Goal: Task Accomplishment & Management: Use online tool/utility

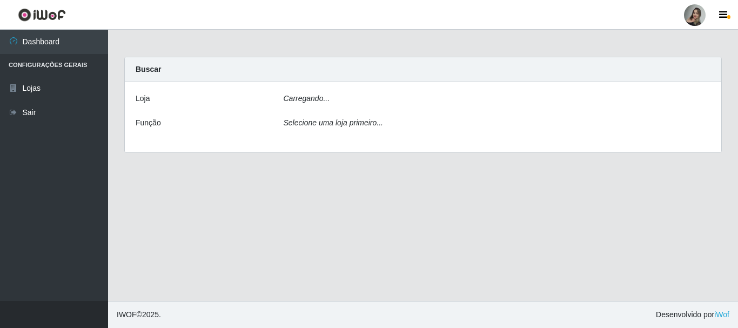
click at [619, 72] on div "Buscar" at bounding box center [423, 69] width 597 height 25
click at [707, 111] on div "Loja Ocorreu um erro ao processar a requisição. Função Selecione uma loja prime…" at bounding box center [423, 117] width 597 height 70
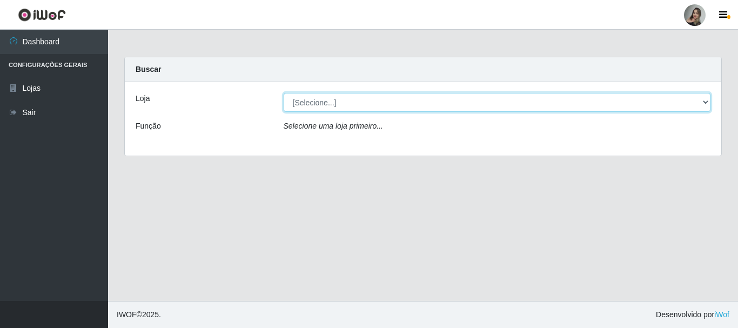
click at [704, 102] on select "[Selecione...] Supermercado Sao Francisco - Amarante" at bounding box center [498, 102] width 428 height 19
select select "383"
click at [284, 93] on select "[Selecione...] Supermercado Sao Francisco - Amarante" at bounding box center [498, 102] width 428 height 19
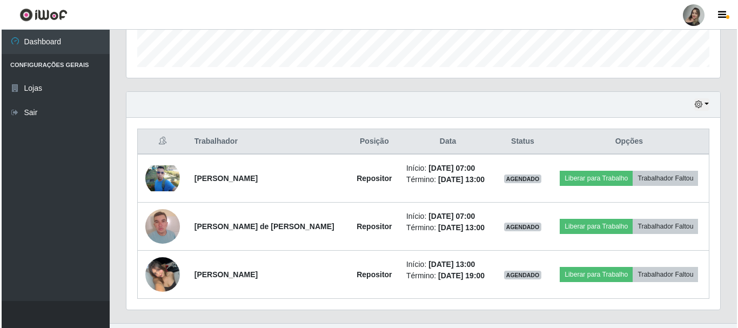
scroll to position [342, 0]
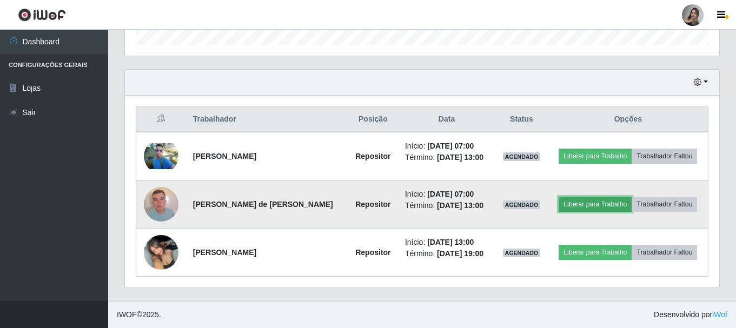
click at [584, 204] on button "Liberar para Trabalho" at bounding box center [594, 204] width 73 height 15
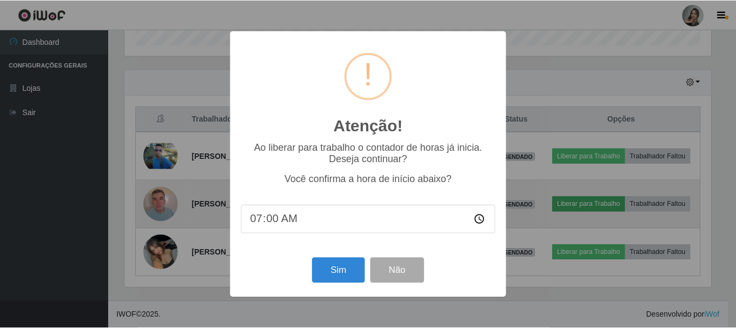
scroll to position [224, 589]
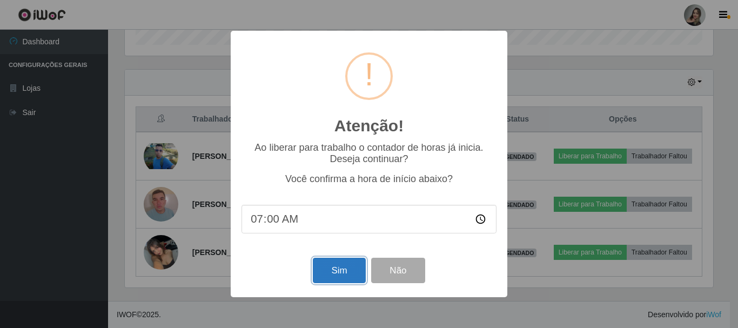
click at [335, 281] on button "Sim" at bounding box center [339, 270] width 52 height 25
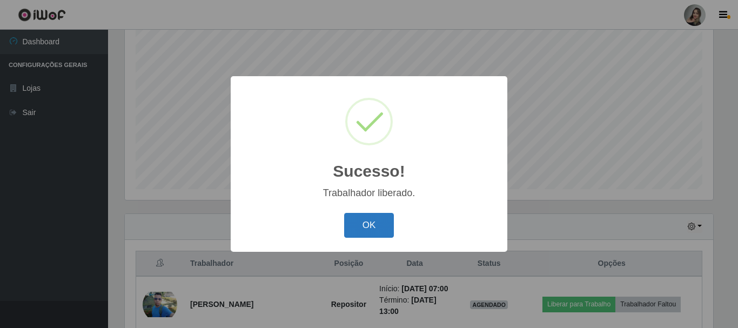
click at [358, 229] on button "OK" at bounding box center [369, 225] width 50 height 25
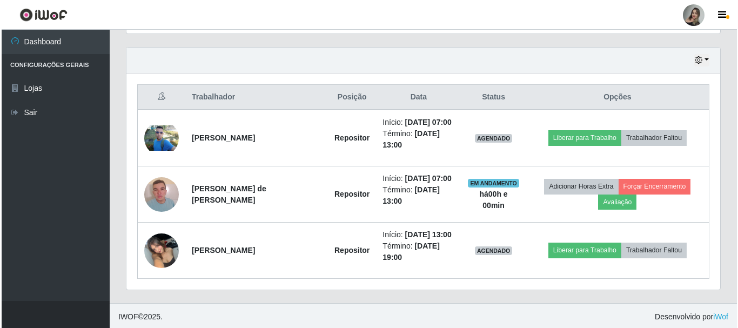
scroll to position [366, 0]
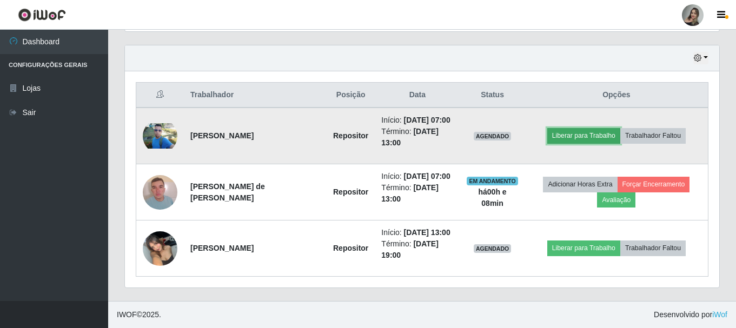
click at [592, 138] on button "Liberar para Trabalho" at bounding box center [583, 135] width 73 height 15
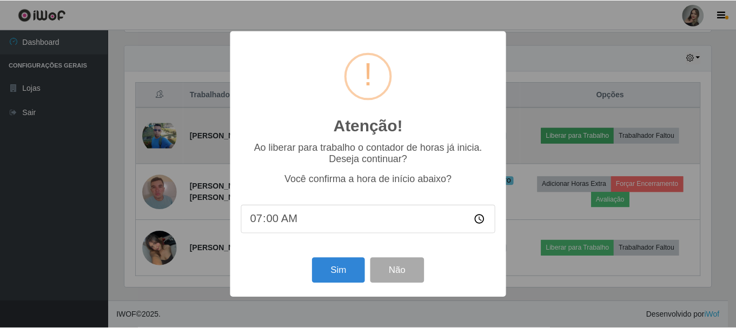
scroll to position [224, 589]
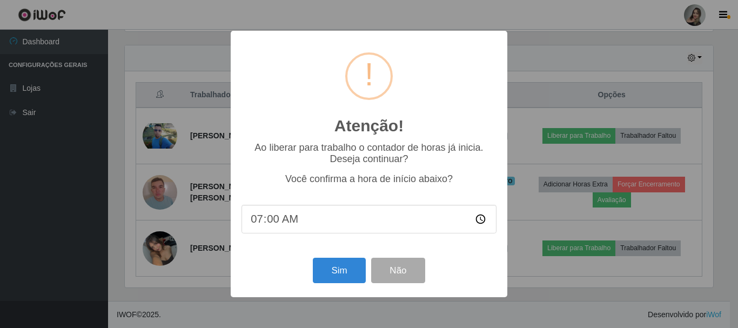
click at [273, 224] on input "07:00" at bounding box center [369, 219] width 255 height 29
type input "07:06"
click at [334, 282] on button "Sim" at bounding box center [339, 270] width 52 height 25
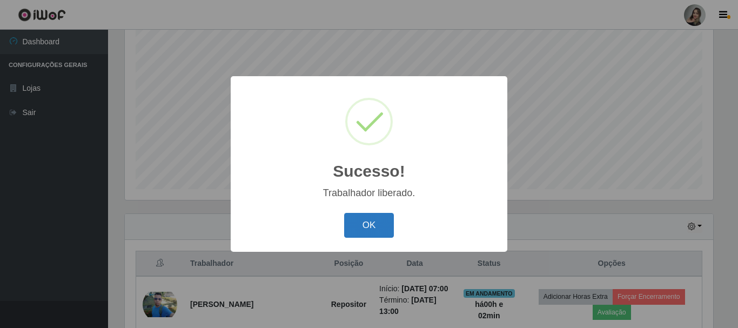
click at [367, 231] on button "OK" at bounding box center [369, 225] width 50 height 25
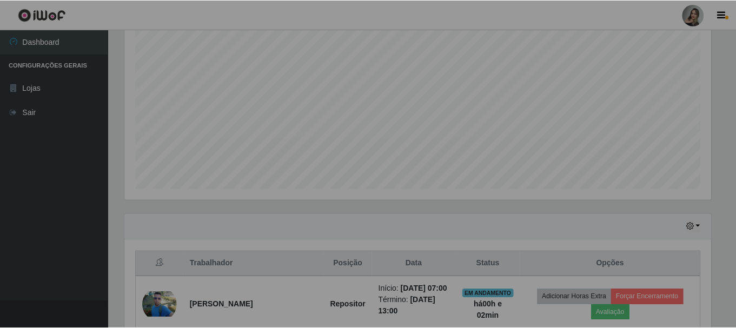
scroll to position [224, 594]
